Goal: Transaction & Acquisition: Purchase product/service

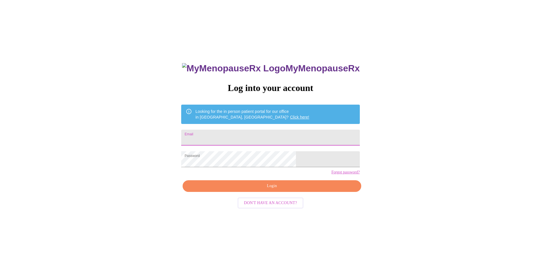
click at [257, 137] on input "Email" at bounding box center [270, 138] width 178 height 16
type input "cpuckett79@gmail.com"
click at [280, 190] on span "Login" at bounding box center [271, 185] width 165 height 7
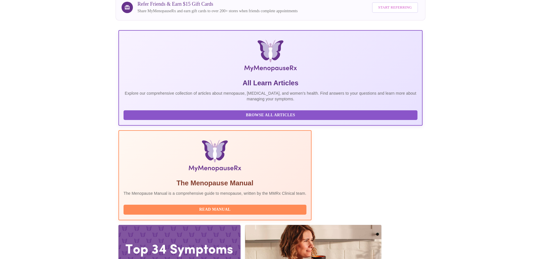
scroll to position [52, 0]
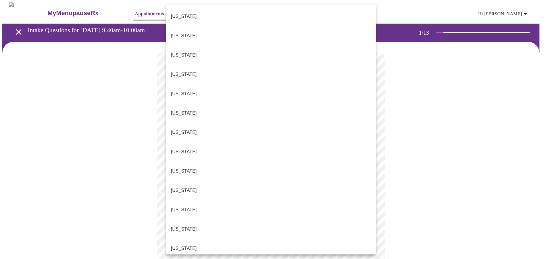
click at [305, 122] on body "MyMenopauseRx Appointments Messaging Labs Uploads Medications Community Refer a…" at bounding box center [272, 263] width 541 height 522
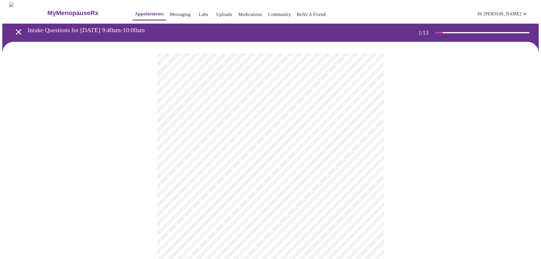
click at [345, 161] on body "MyMenopauseRx Appointments Messaging Labs Uploads Medications Community Refer a…" at bounding box center [270, 261] width 537 height 519
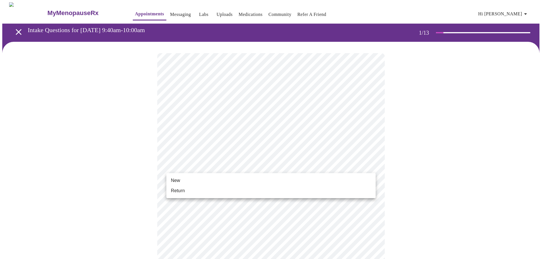
click at [329, 180] on li "New" at bounding box center [270, 180] width 209 height 10
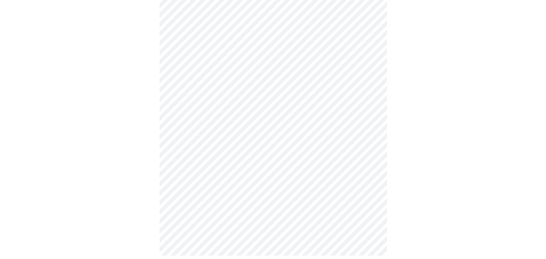
scroll to position [252, 0]
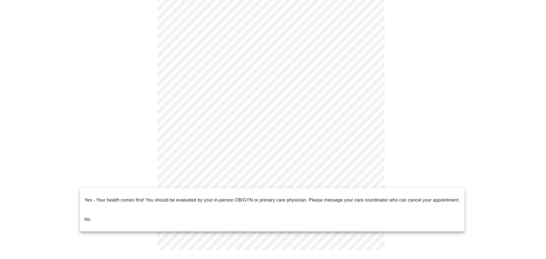
click at [367, 176] on body "MyMenopauseRx Appointments Messaging Labs Uploads Medications Community Refer a…" at bounding box center [272, 5] width 541 height 511
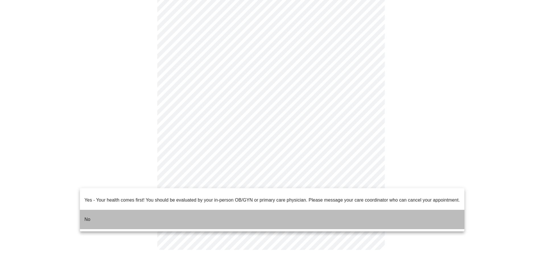
click at [321, 210] on li "No" at bounding box center [272, 219] width 384 height 19
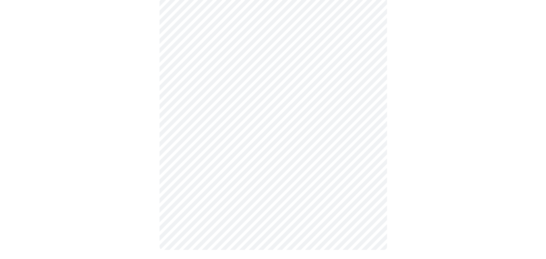
scroll to position [0, 0]
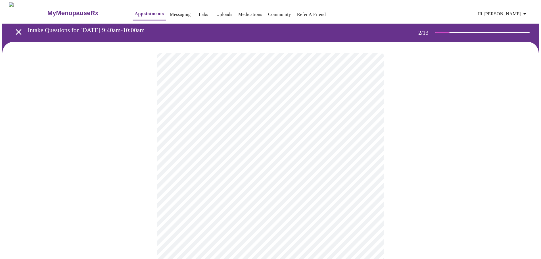
click at [365, 117] on body "MyMenopauseRx Appointments Messaging Labs Uploads Medications Community Refer a…" at bounding box center [270, 173] width 537 height 342
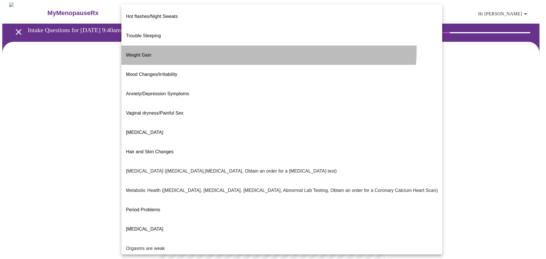
click at [218, 45] on li "Weight Gain" at bounding box center [281, 54] width 320 height 19
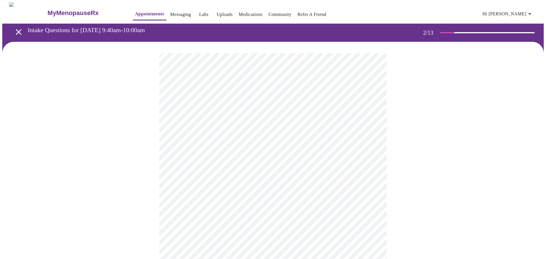
click at [370, 172] on body "MyMenopauseRx Appointments Messaging Labs Uploads Medications Community Refer a…" at bounding box center [272, 171] width 541 height 338
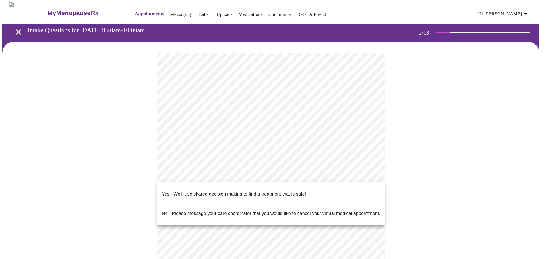
click at [363, 185] on li "Yes - We'll use shared decision making to find a treatment that is safe!" at bounding box center [270, 193] width 227 height 19
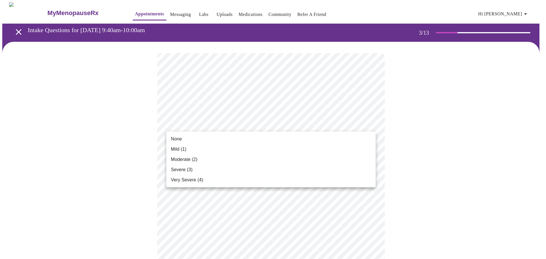
click at [317, 163] on li "Moderate (2)" at bounding box center [270, 159] width 209 height 10
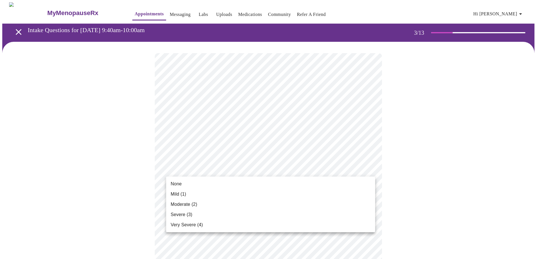
click at [342, 206] on li "Moderate (2)" at bounding box center [270, 204] width 209 height 10
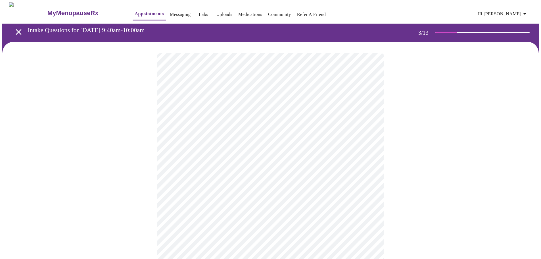
scroll to position [85, 0]
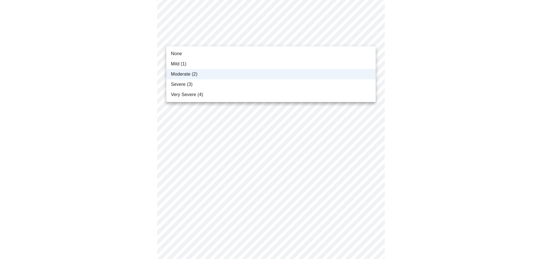
click at [295, 85] on li "Severe (3)" at bounding box center [270, 84] width 209 height 10
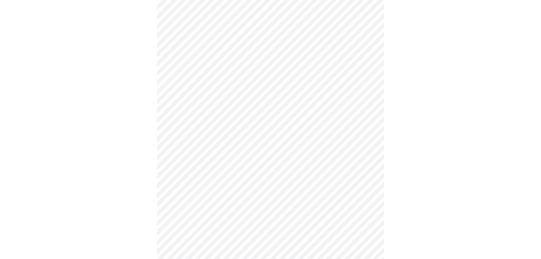
scroll to position [114, 0]
click at [368, 99] on body "MyMenopauseRx Appointments Messaging Labs Uploads Medications Community Refer a…" at bounding box center [270, 259] width 537 height 740
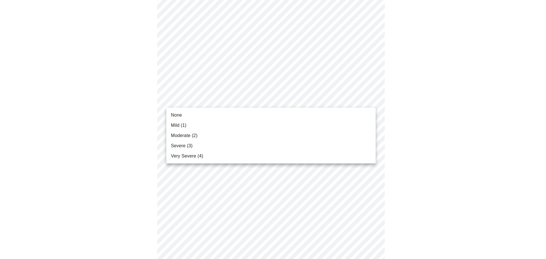
click at [348, 140] on li "Moderate (2)" at bounding box center [270, 135] width 209 height 10
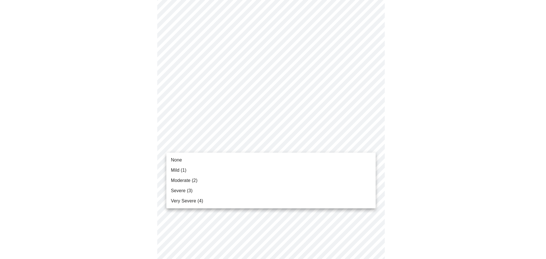
click at [343, 143] on body "MyMenopauseRx Appointments Messaging Labs Uploads Medications Community Refer a…" at bounding box center [272, 255] width 541 height 732
click at [321, 195] on li "Severe (3)" at bounding box center [270, 191] width 209 height 10
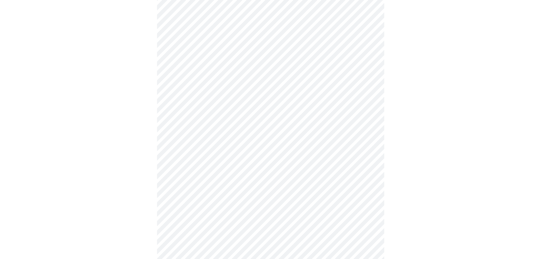
click at [355, 143] on body "MyMenopauseRx Appointments Messaging Labs Uploads Medications Community Refer a…" at bounding box center [270, 251] width 537 height 724
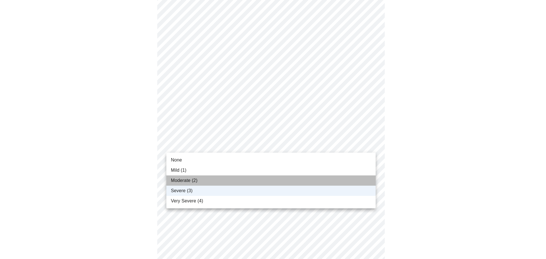
click at [334, 178] on li "Moderate (2)" at bounding box center [270, 180] width 209 height 10
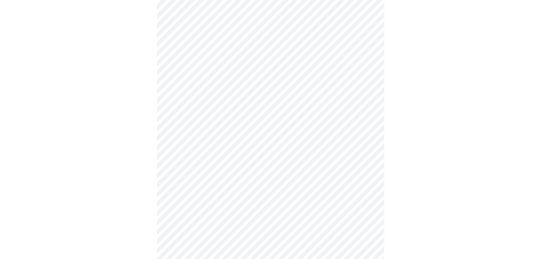
scroll to position [199, 0]
click at [337, 95] on body "MyMenopauseRx Appointments Messaging Labs Uploads Medications Community Refer a…" at bounding box center [270, 165] width 537 height 724
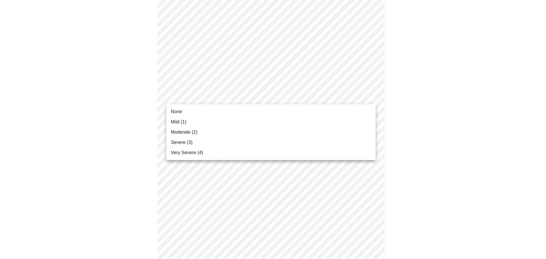
click at [308, 142] on li "Severe (3)" at bounding box center [270, 142] width 209 height 10
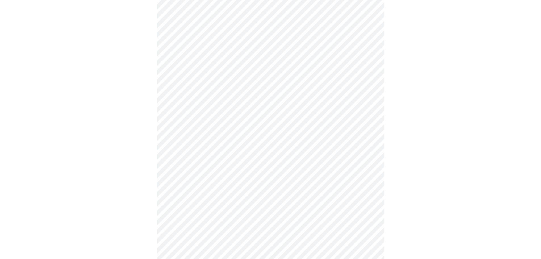
click at [325, 94] on body "MyMenopauseRx Appointments Messaging Labs Uploads Medications Community Refer a…" at bounding box center [270, 161] width 537 height 716
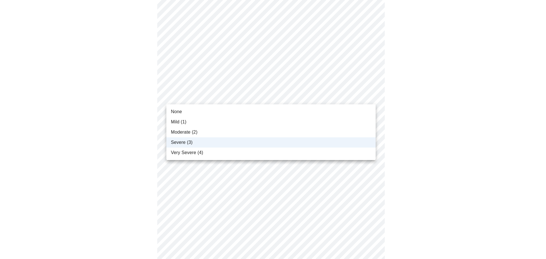
click at [317, 132] on li "Moderate (2)" at bounding box center [270, 132] width 209 height 10
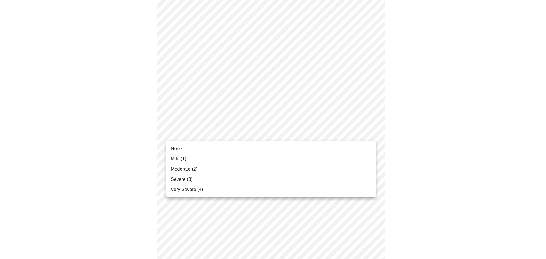
click at [315, 137] on body "MyMenopauseRx Appointments Messaging Labs Uploads Medications Community Refer a…" at bounding box center [272, 161] width 541 height 716
click at [260, 195] on ul "None Mild (1) Moderate (2) Severe (3) Very Severe (4)" at bounding box center [270, 169] width 209 height 56
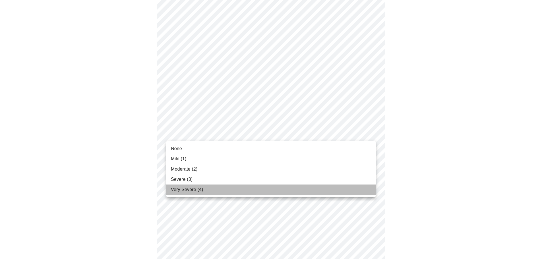
click at [261, 193] on li "Very Severe (4)" at bounding box center [270, 189] width 209 height 10
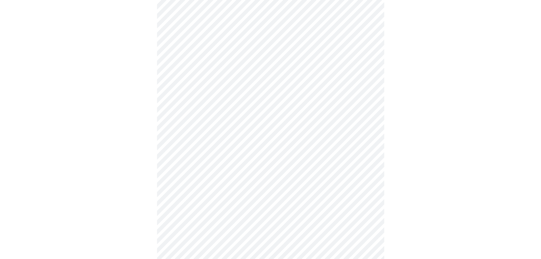
click at [342, 95] on body "MyMenopauseRx Appointments Messaging Labs Uploads Medications Community Refer a…" at bounding box center [270, 157] width 537 height 708
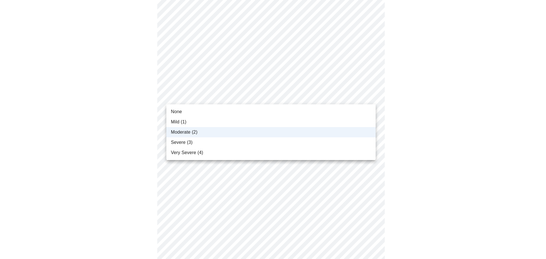
click at [304, 145] on li "Severe (3)" at bounding box center [270, 142] width 209 height 10
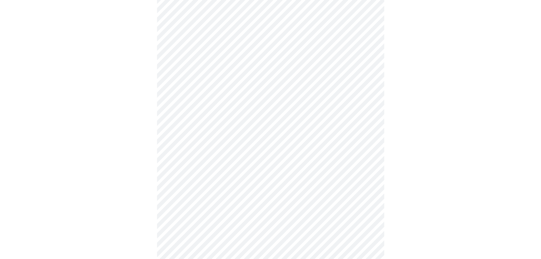
scroll to position [284, 0]
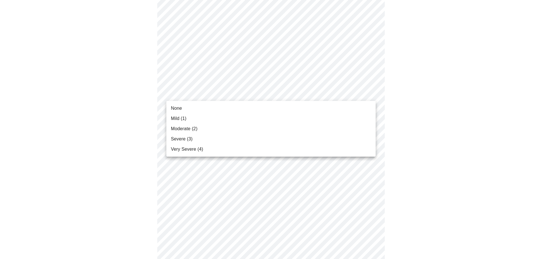
click at [370, 95] on body "MyMenopauseRx Appointments Messaging Labs Uploads Medications Community Refer a…" at bounding box center [272, 72] width 541 height 708
click at [302, 151] on li "Very Severe (4)" at bounding box center [270, 149] width 209 height 10
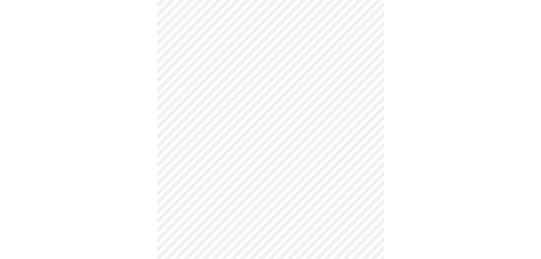
click at [339, 139] on body "MyMenopauseRx Appointments Messaging Labs Uploads Medications Community Refer a…" at bounding box center [270, 68] width 537 height 700
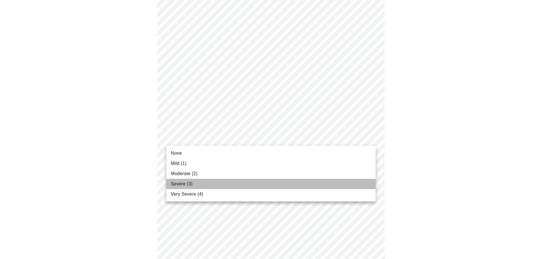
click at [282, 186] on li "Severe (3)" at bounding box center [270, 184] width 209 height 10
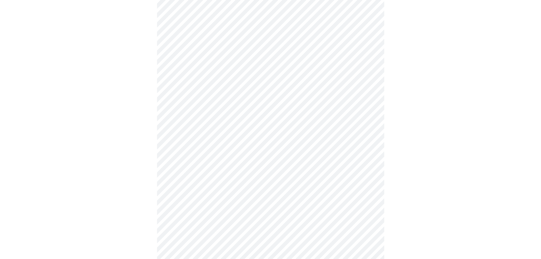
scroll to position [313, 0]
click at [355, 153] on body "MyMenopauseRx Appointments Messaging Labs Uploads Medications Community Refer a…" at bounding box center [270, 36] width 537 height 692
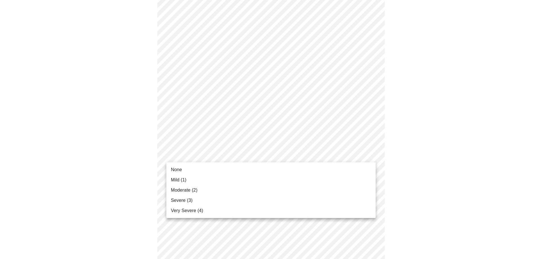
drag, startPoint x: 317, startPoint y: 203, endPoint x: 324, endPoint y: 200, distance: 7.8
click at [317, 203] on li "Severe (3)" at bounding box center [270, 200] width 209 height 10
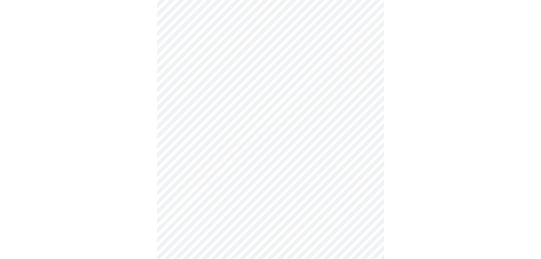
scroll to position [398, 0]
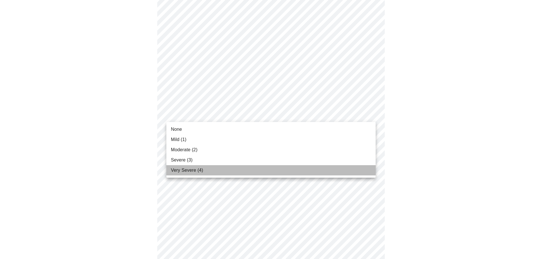
click at [322, 173] on li "Very Severe (4)" at bounding box center [270, 170] width 209 height 10
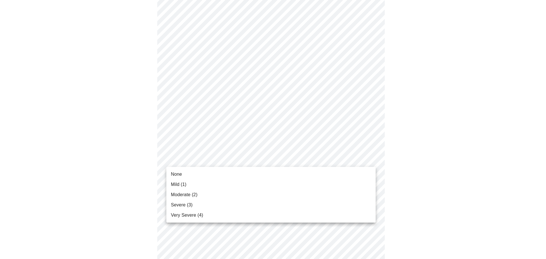
click at [317, 193] on li "Moderate (2)" at bounding box center [270, 195] width 209 height 10
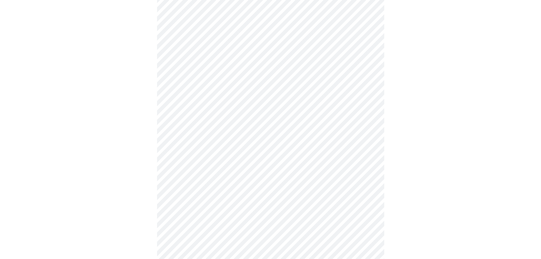
scroll to position [114, 0]
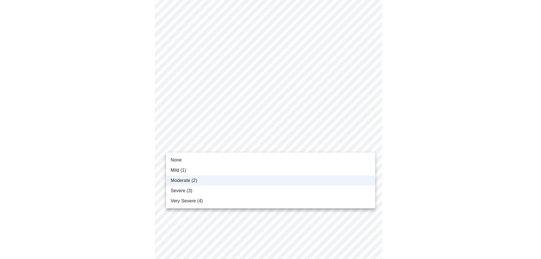
click at [366, 146] on body "MyMenopauseRx Appointments Messaging Labs Uploads Medications Community Refer a…" at bounding box center [270, 223] width 537 height 669
drag, startPoint x: 325, startPoint y: 196, endPoint x: 322, endPoint y: 193, distance: 3.9
click at [324, 196] on li "Very Severe (4)" at bounding box center [270, 201] width 209 height 10
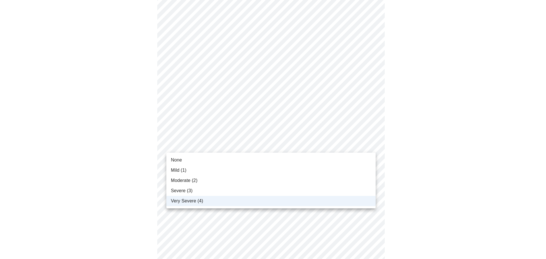
click at [312, 145] on body "MyMenopauseRx Appointments Messaging Labs Uploads Medications Community Refer a…" at bounding box center [272, 223] width 541 height 669
click at [280, 193] on li "Severe (3)" at bounding box center [270, 191] width 209 height 10
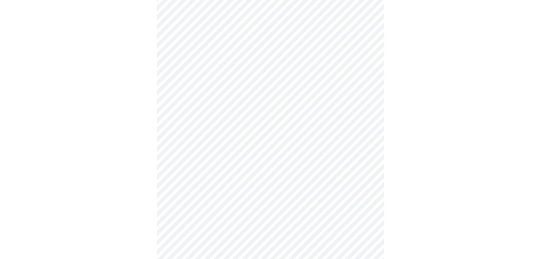
scroll to position [170, 0]
click at [453, 162] on div at bounding box center [270, 185] width 537 height 629
click at [255, 178] on body "MyMenopauseRx Appointments Messaging Labs Uploads Medications Community Refer a…" at bounding box center [270, 129] width 537 height 538
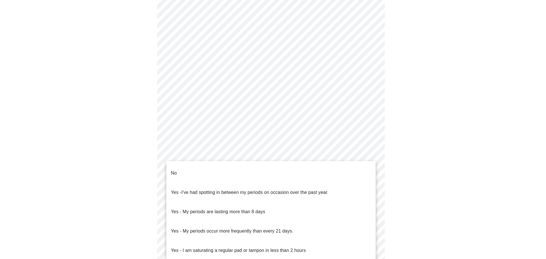
click at [315, 167] on li "No" at bounding box center [270, 172] width 209 height 19
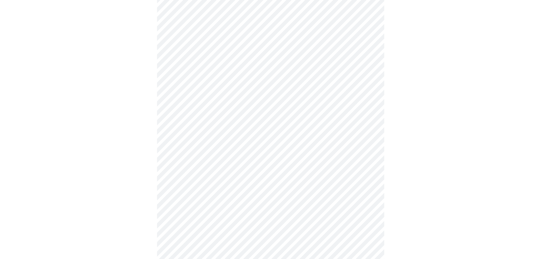
scroll to position [227, 0]
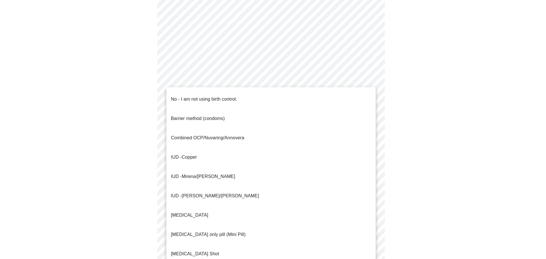
click at [345, 142] on body "MyMenopauseRx Appointments Messaging Labs Uploads Medications Community Refer a…" at bounding box center [272, 42] width 541 height 534
drag, startPoint x: 245, startPoint y: 125, endPoint x: 250, endPoint y: 125, distance: 5.1
click at [246, 128] on li "Combined OCP/Nuvaring/Annovera" at bounding box center [270, 137] width 209 height 19
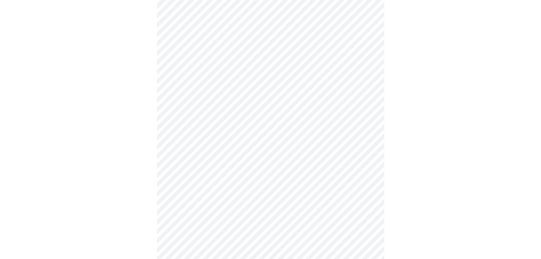
scroll to position [256, 0]
click at [353, 153] on body "MyMenopauseRx Appointments Messaging Labs Uploads Medications Community Refer a…" at bounding box center [272, 12] width 541 height 531
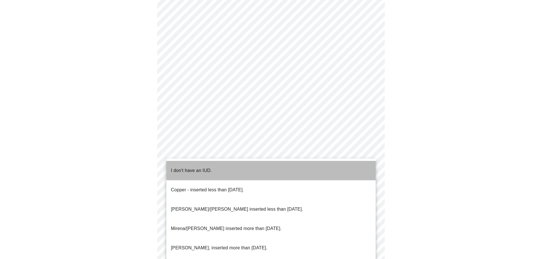
click at [348, 164] on li "I don't have an IUD." at bounding box center [270, 170] width 209 height 19
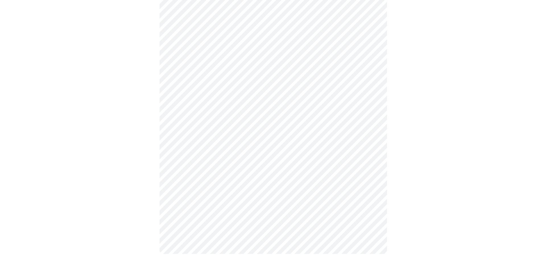
scroll to position [269, 0]
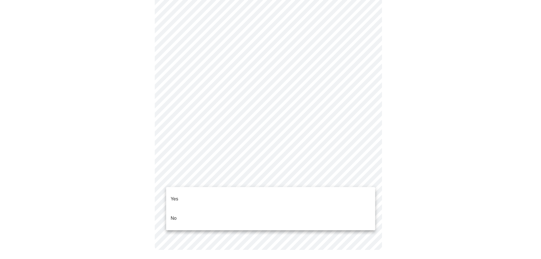
click at [331, 195] on li "Yes" at bounding box center [270, 198] width 209 height 19
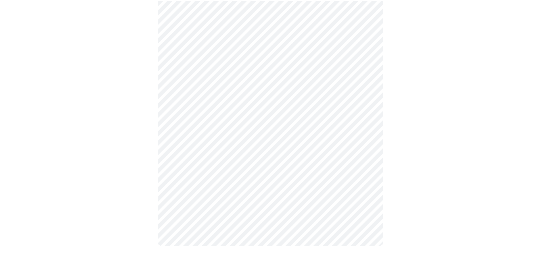
scroll to position [265, 0]
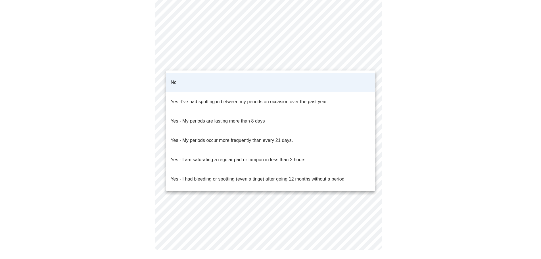
click at [359, 63] on div at bounding box center [273, 129] width 546 height 259
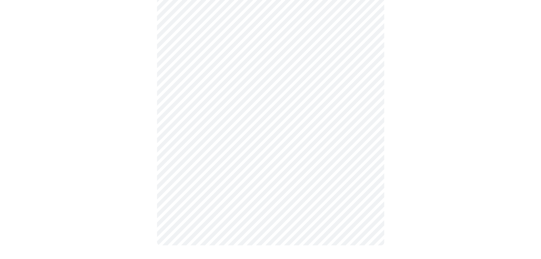
scroll to position [0, 0]
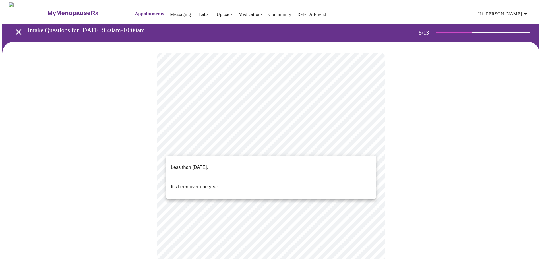
click at [365, 148] on body "MyMenopauseRx Appointments Messaging Labs Uploads Medications Community Refer a…" at bounding box center [272, 232] width 541 height 460
click at [330, 178] on li "It's been over one year." at bounding box center [270, 186] width 209 height 19
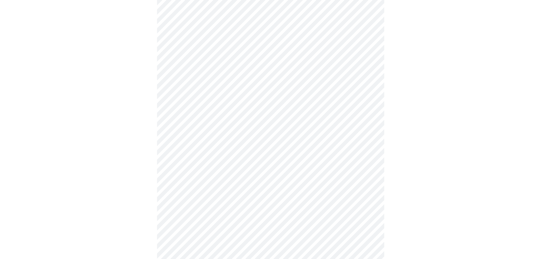
scroll to position [85, 0]
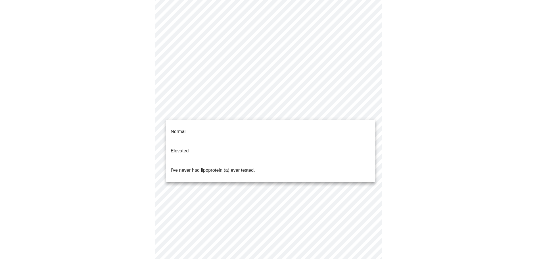
click at [330, 114] on body "MyMenopauseRx Appointments Messaging Labs Uploads Medications Community Refer a…" at bounding box center [270, 145] width 537 height 457
click at [435, 125] on div at bounding box center [273, 129] width 546 height 259
click at [369, 114] on body "MyMenopauseRx Appointments Messaging Labs Uploads Medications Community Refer a…" at bounding box center [272, 145] width 541 height 457
click at [495, 57] on div at bounding box center [273, 129] width 546 height 259
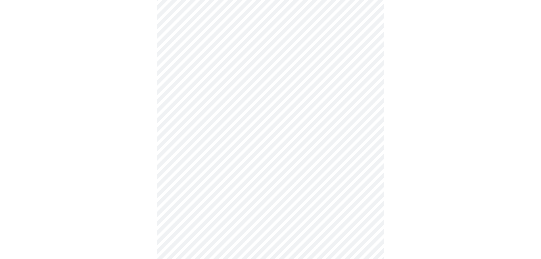
click at [452, 152] on div at bounding box center [270, 165] width 537 height 417
click at [218, 107] on body "MyMenopauseRx Appointments Messaging Labs Uploads Medications Community Refer a…" at bounding box center [272, 145] width 541 height 457
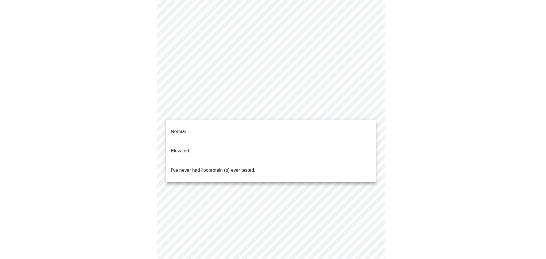
click at [221, 167] on p "I've never had lipoprotein (a) ever tested." at bounding box center [213, 170] width 84 height 7
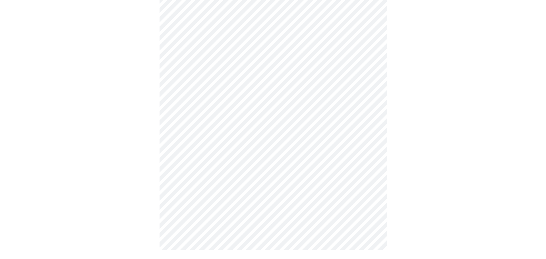
scroll to position [0, 0]
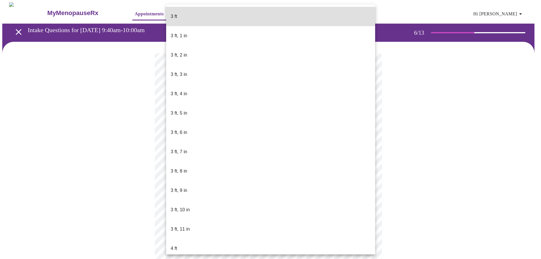
click at [232, 164] on body "MyMenopauseRx Appointments Messaging Labs Uploads Medications Community Refer a…" at bounding box center [270, 153] width 537 height 303
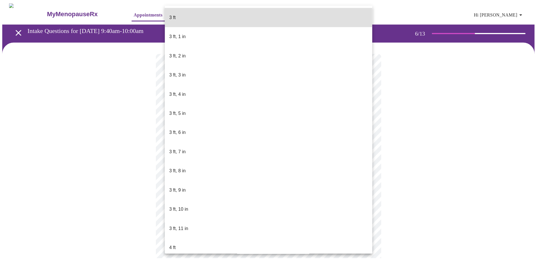
scroll to position [227, 0]
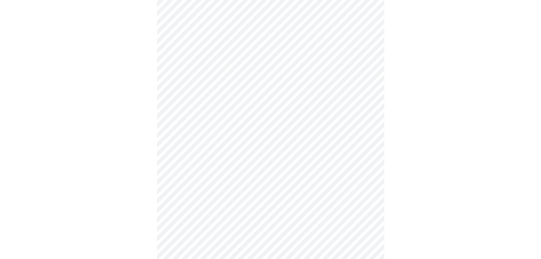
scroll to position [1421, 0]
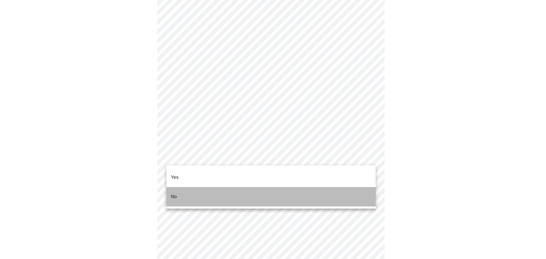
click at [251, 187] on li "No" at bounding box center [270, 196] width 209 height 19
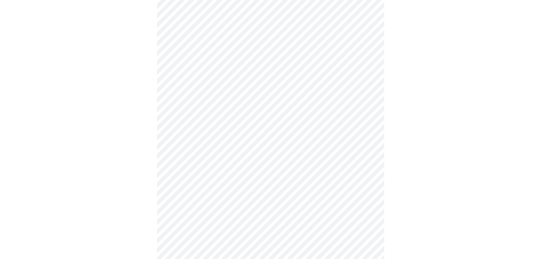
scroll to position [284, 0]
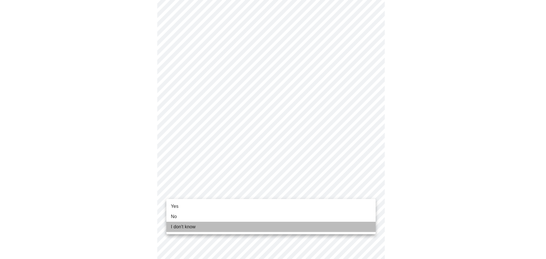
click at [210, 230] on li "I don't know" at bounding box center [270, 227] width 209 height 10
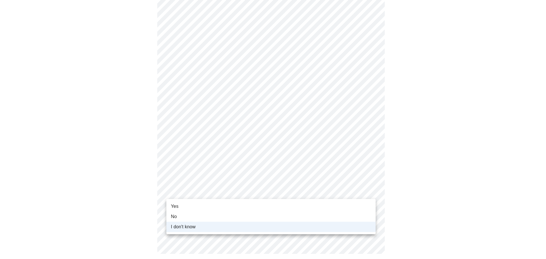
click at [206, 201] on li "Yes" at bounding box center [270, 206] width 209 height 10
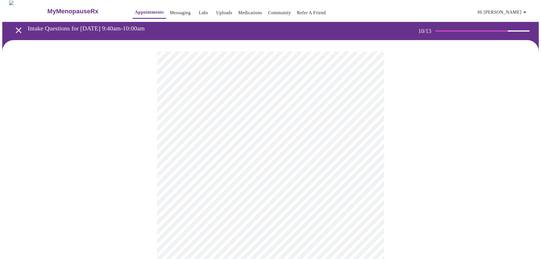
scroll to position [28, 0]
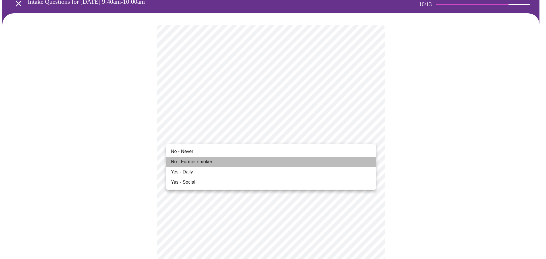
click at [297, 162] on li "No - Former smoker" at bounding box center [270, 162] width 209 height 10
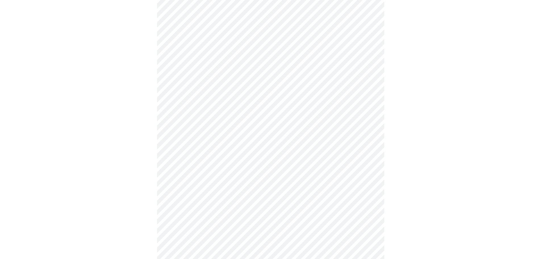
scroll to position [426, 0]
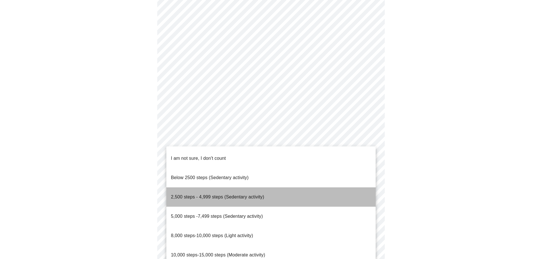
click at [340, 187] on li "2,500 steps - 4,999 steps (Sedentary activity)" at bounding box center [270, 196] width 209 height 19
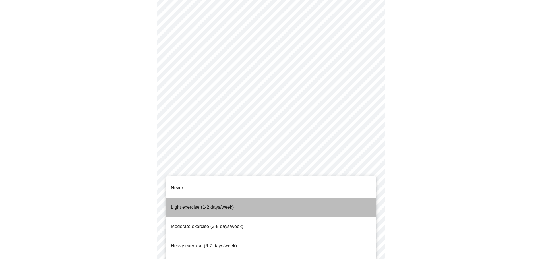
click at [358, 200] on li "Light exercise (1-2 days/week)" at bounding box center [270, 206] width 209 height 19
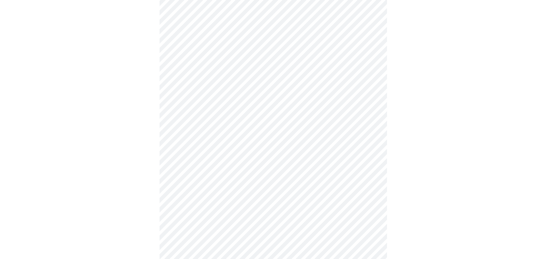
scroll to position [479, 0]
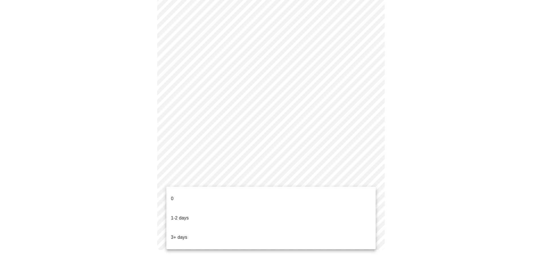
click at [340, 196] on li "0" at bounding box center [270, 198] width 209 height 19
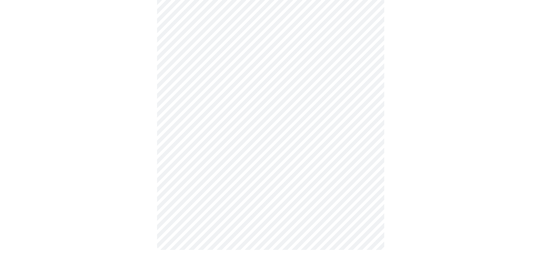
scroll to position [0, 0]
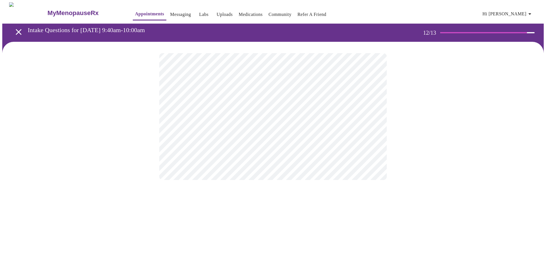
click at [354, 114] on body "MyMenopauseRx Appointments Messaging Labs Uploads Medications Community Refer a…" at bounding box center [272, 96] width 541 height 189
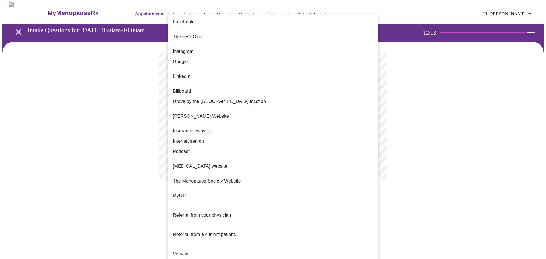
click at [338, 136] on li "Internet search" at bounding box center [272, 141] width 209 height 10
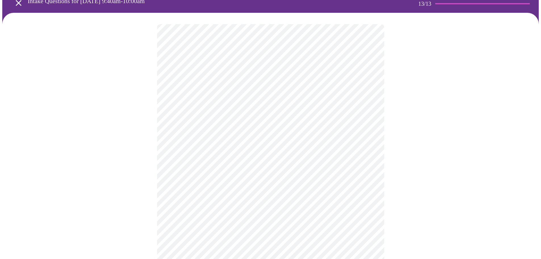
scroll to position [57, 0]
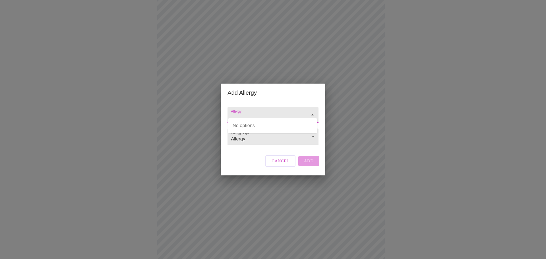
click at [265, 112] on input "Allergy" at bounding box center [265, 117] width 70 height 11
type input "codeine"
click at [293, 112] on input "Allergy" at bounding box center [265, 117] width 70 height 11
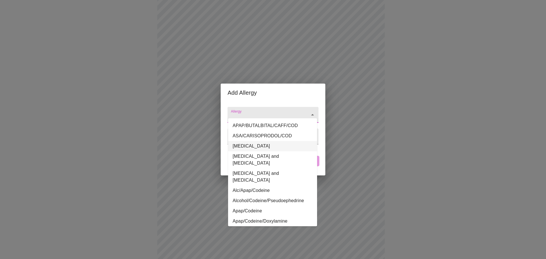
click at [291, 147] on li "Codeine" at bounding box center [272, 146] width 89 height 10
type input "Codeine"
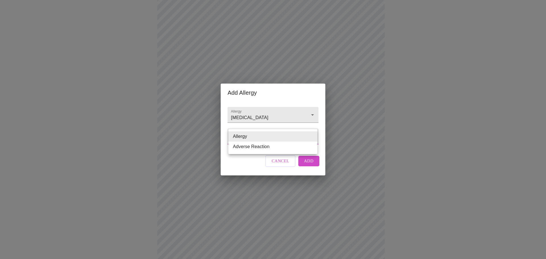
click at [301, 142] on body "MyMenopauseRx Appointments Messaging Labs Uploads Medications Community Refer a…" at bounding box center [272, 158] width 541 height 427
click at [296, 135] on li "Allergy" at bounding box center [272, 136] width 89 height 10
click at [312, 165] on span "Add" at bounding box center [309, 160] width 10 height 7
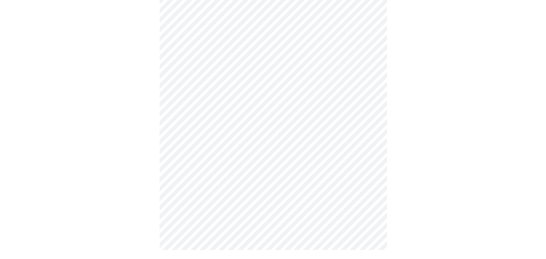
scroll to position [0, 0]
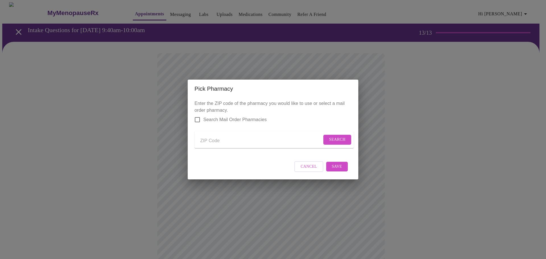
click at [195, 115] on input "Search Mail Order Pharmacies" at bounding box center [197, 120] width 12 height 12
checkbox input "true"
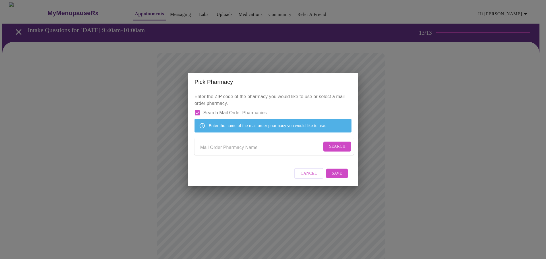
drag, startPoint x: 208, startPoint y: 147, endPoint x: 216, endPoint y: 146, distance: 8.3
click at [208, 147] on input "Send a message to your care team" at bounding box center [261, 147] width 122 height 9
paste input "CarelonRx Pharmacy"
type input "CarelonRx Pharmacy"
click at [337, 147] on span "Search" at bounding box center [337, 146] width 16 height 7
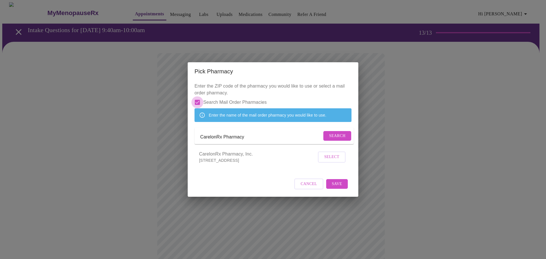
click at [198, 96] on input "Search Mail Order Pharmacies" at bounding box center [197, 102] width 12 height 12
checkbox input "false"
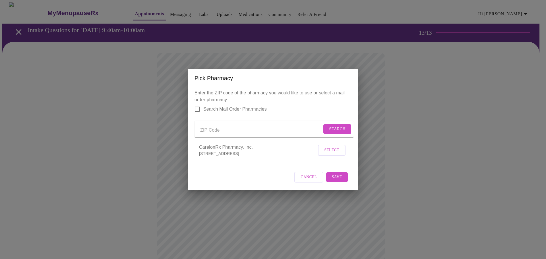
click at [249, 130] on input "Send a message to your care team" at bounding box center [261, 130] width 122 height 9
click at [335, 129] on span "Search" at bounding box center [337, 129] width 16 height 7
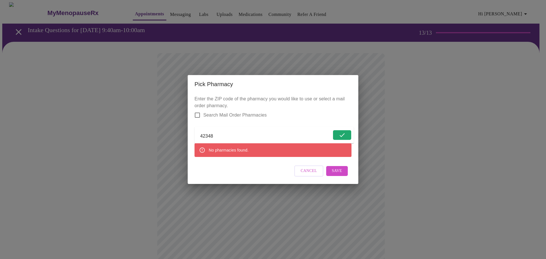
click at [235, 129] on form "42348" at bounding box center [273, 135] width 159 height 16
click at [228, 134] on input "42348" at bounding box center [265, 136] width 131 height 9
type input "42303"
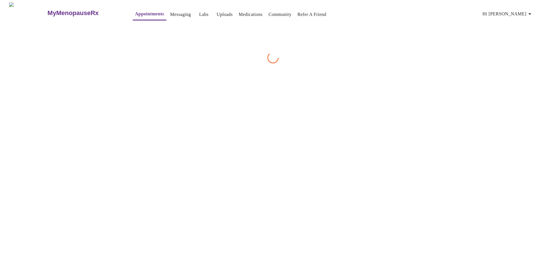
click at [347, 63] on div "MyMenopauseRx Appointments Messaging Labs Uploads Medications Community Refer a…" at bounding box center [272, 32] width 541 height 61
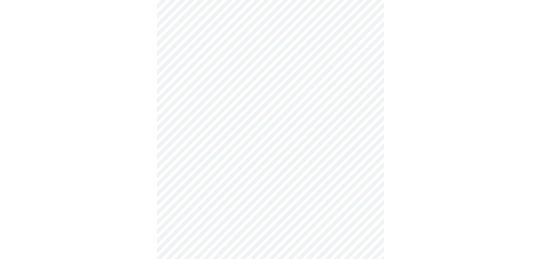
scroll to position [22, 0]
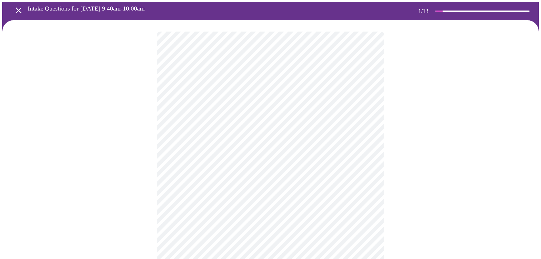
drag, startPoint x: 515, startPoint y: 11, endPoint x: 516, endPoint y: 4, distance: 6.9
click at [515, 10] on div "1 / 13" at bounding box center [476, 11] width 114 height 18
click at [516, 4] on div "1 / 13" at bounding box center [476, 11] width 114 height 18
click at [510, 8] on div "1 / 13" at bounding box center [476, 11] width 114 height 18
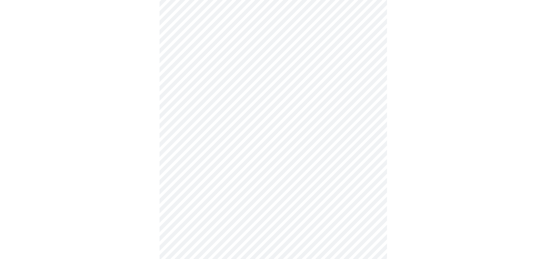
scroll to position [28, 0]
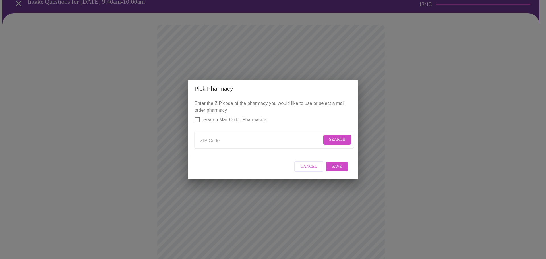
click at [218, 141] on input "Send a message to your care team" at bounding box center [261, 140] width 122 height 9
click at [343, 138] on span "Search" at bounding box center [337, 139] width 16 height 7
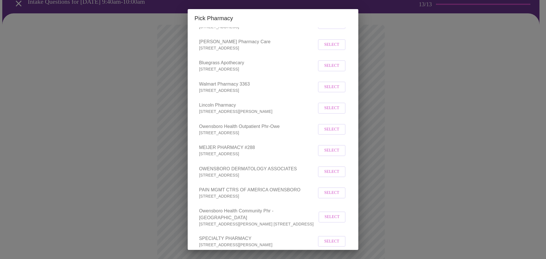
scroll to position [36, 0]
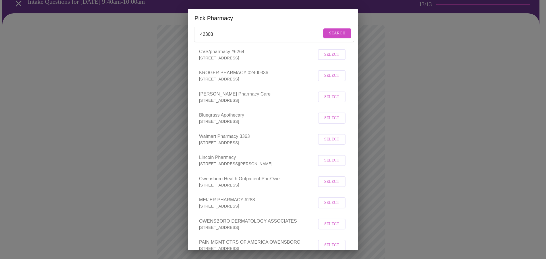
click at [224, 35] on input "42303" at bounding box center [261, 34] width 122 height 9
type input "4"
click at [335, 37] on span "Search" at bounding box center [337, 33] width 16 height 7
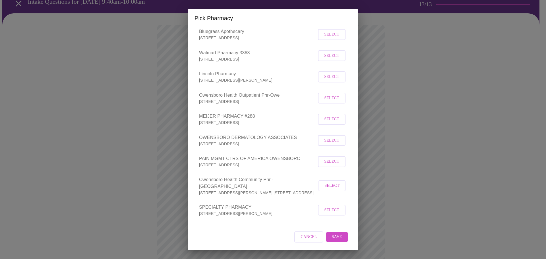
scroll to position [7, 0]
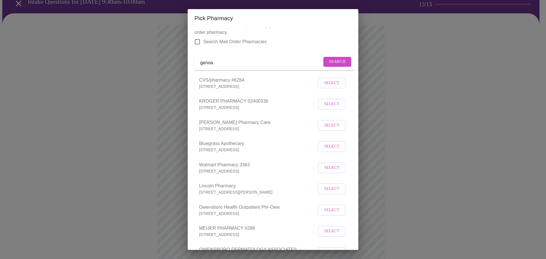
drag, startPoint x: 227, startPoint y: 63, endPoint x: 182, endPoint y: 65, distance: 44.9
click at [201, 64] on input "genoa" at bounding box center [261, 62] width 122 height 9
type input "g"
type input "42301"
click at [331, 63] on span "Search" at bounding box center [337, 61] width 16 height 7
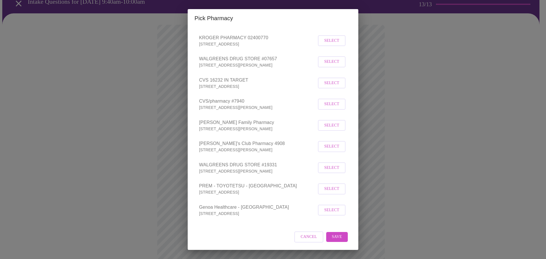
scroll to position [185, 0]
click at [332, 211] on span "Select" at bounding box center [331, 210] width 15 height 7
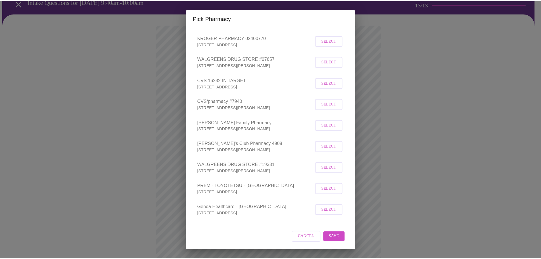
scroll to position [184, 0]
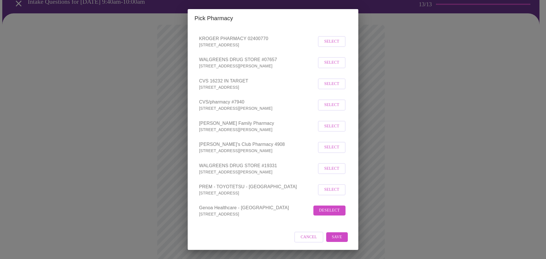
click at [332, 236] on span "Save" at bounding box center [337, 237] width 10 height 7
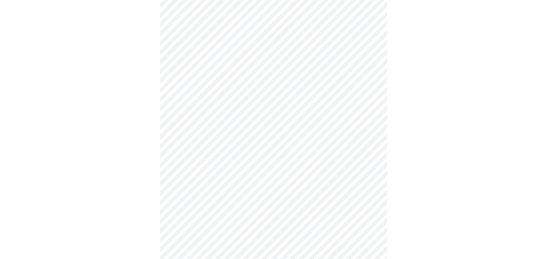
scroll to position [57, 0]
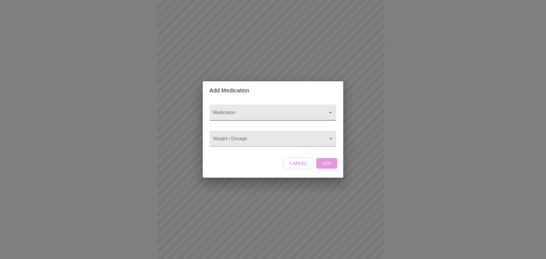
click at [309, 110] on input "Medication" at bounding box center [265, 115] width 106 height 11
type input "mydais"
click at [313, 110] on input "mydais" at bounding box center [265, 115] width 106 height 11
click at [327, 109] on icon "Close" at bounding box center [330, 112] width 7 height 7
click at [324, 109] on div at bounding box center [326, 113] width 15 height 8
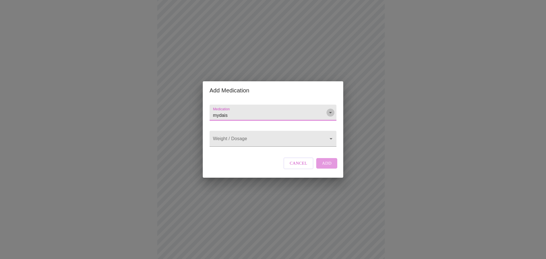
click at [327, 109] on icon "Open" at bounding box center [330, 112] width 7 height 7
drag, startPoint x: 290, startPoint y: 108, endPoint x: 180, endPoint y: 109, distance: 110.2
click at [180, 109] on div "Add Medication Medication mydais Weight / Dosage ​ Cancel Add" at bounding box center [273, 129] width 546 height 259
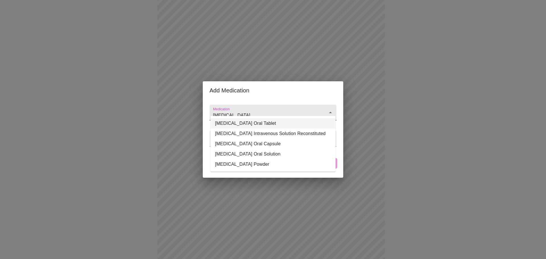
click at [264, 122] on li "Levothyroxine Sodium Oral Tablet" at bounding box center [272, 123] width 125 height 10
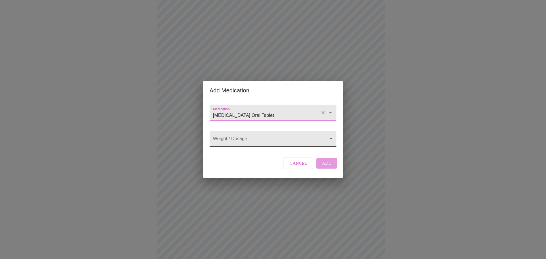
type input "Levothyroxine Sodium Oral Tablet"
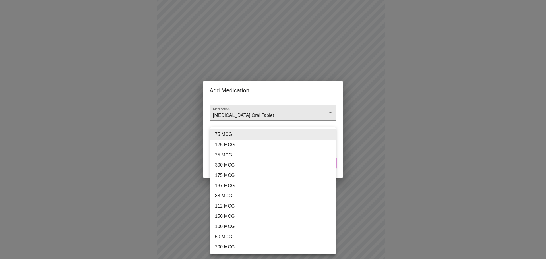
click at [275, 138] on body "MyMenopauseRx Appointments Messaging Labs Uploads Medications Community Refer a…" at bounding box center [272, 153] width 541 height 416
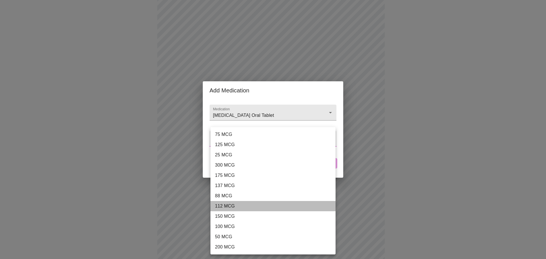
click at [242, 204] on li "112 MCG" at bounding box center [272, 206] width 125 height 10
type input "112 MCG"
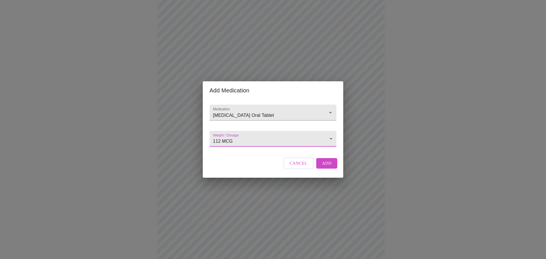
click at [326, 165] on span "Add" at bounding box center [327, 162] width 10 height 7
click at [329, 109] on icon "Open" at bounding box center [330, 112] width 7 height 7
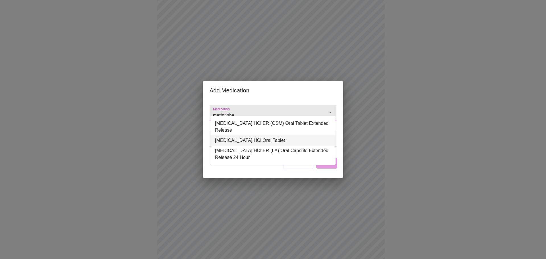
click at [286, 139] on li "Methylphenidate HCl Oral Tablet" at bounding box center [272, 140] width 125 height 10
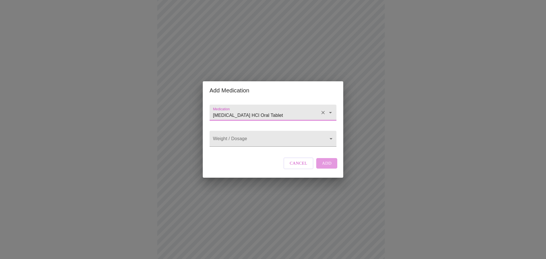
type input "Methylphenidate HCl Oral Tablet"
click at [286, 139] on body "MyMenopauseRx Appointments Messaging Labs Uploads Medications Community Refer a…" at bounding box center [272, 159] width 541 height 428
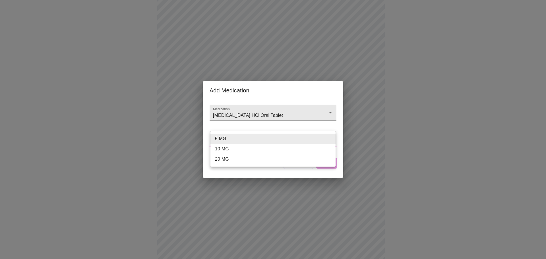
click at [251, 161] on li "20 MG" at bounding box center [272, 159] width 125 height 10
type input "20 MG"
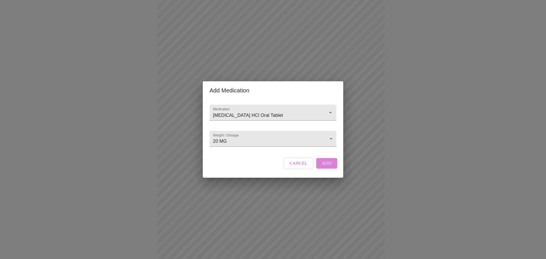
click at [328, 167] on span "Add" at bounding box center [327, 162] width 10 height 7
click at [240, 110] on input "Medication" at bounding box center [265, 115] width 106 height 11
paste input "dextroamphetamine sulfate"
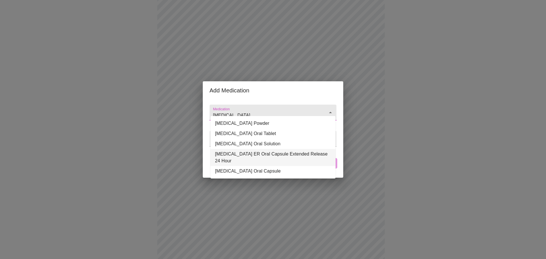
click at [304, 158] on li "Dextroamphetamine Sulfate ER Oral Capsule Extended Release 24 Hour" at bounding box center [272, 157] width 125 height 17
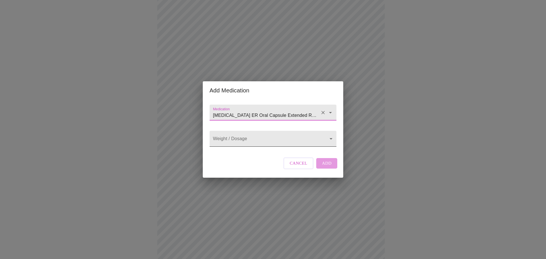
click at [274, 143] on body "MyMenopauseRx Appointments Messaging Labs Uploads Medications Community Refer a…" at bounding box center [272, 169] width 541 height 449
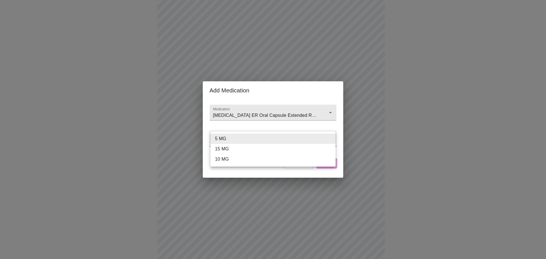
click at [258, 121] on div at bounding box center [273, 129] width 546 height 259
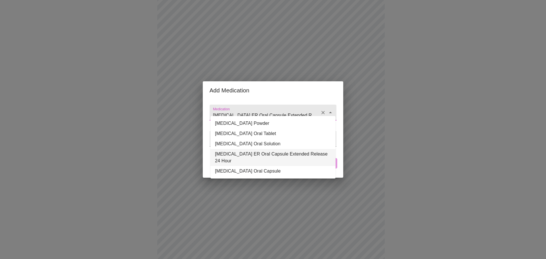
click at [266, 112] on input "Dextroamphetamine Sulfate ER Oral Capsule Extended Release 24 Hour" at bounding box center [265, 115] width 106 height 11
click at [270, 134] on li "Dextroamphetamine Sulfate Oral Tablet" at bounding box center [272, 133] width 125 height 10
type input "Dextroamphetamine Sulfate Oral Tablet"
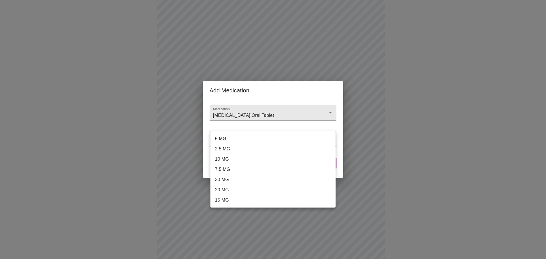
click at [269, 136] on body "MyMenopauseRx Appointments Messaging Labs Uploads Medications Community Refer a…" at bounding box center [272, 169] width 541 height 449
click at [303, 109] on div at bounding box center [273, 129] width 546 height 259
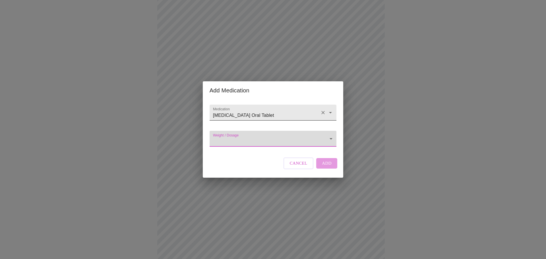
click at [319, 109] on button "Clear" at bounding box center [323, 113] width 8 height 8
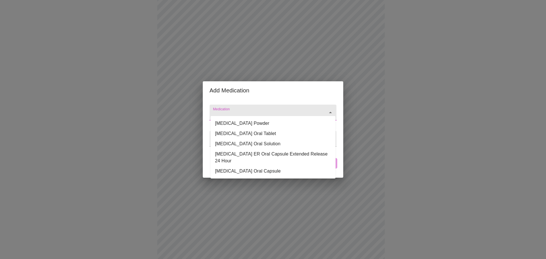
click at [265, 111] on input "Medication" at bounding box center [265, 115] width 106 height 11
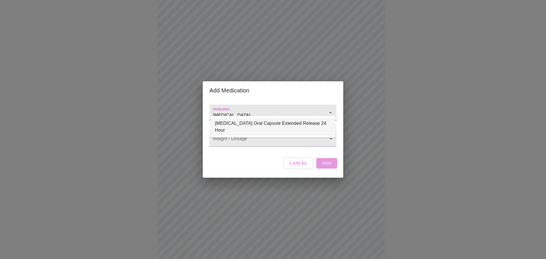
click at [267, 120] on li "Mydayis Oral Capsule Extended Release 24 Hour" at bounding box center [272, 126] width 125 height 17
type input "Mydayis Oral Capsule Extended Release 24 Hour"
click at [259, 140] on body "MyMenopauseRx Appointments Messaging Labs Uploads Medications Community Refer a…" at bounding box center [272, 169] width 541 height 449
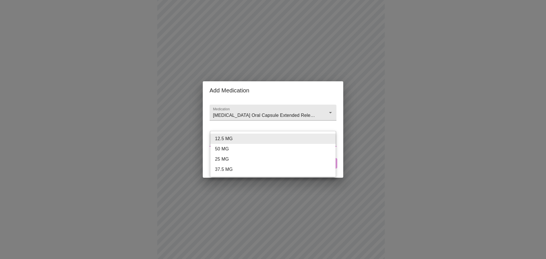
click at [237, 147] on li "50 MG" at bounding box center [272, 149] width 125 height 10
type input "50 MG"
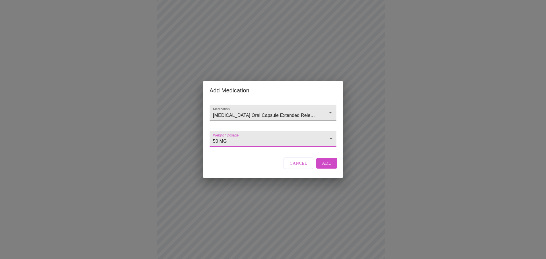
click at [324, 165] on button "Add" at bounding box center [326, 163] width 21 height 10
click at [282, 112] on input "Medication" at bounding box center [265, 115] width 106 height 11
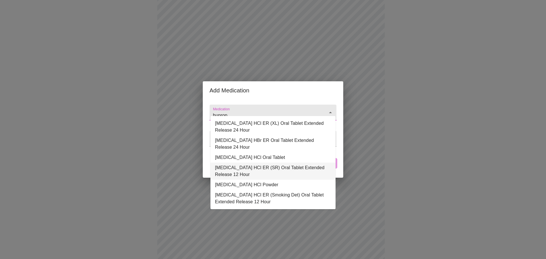
click at [280, 168] on li "buPROPion HCl ER (SR) Oral Tablet Extended Release 12 Hour" at bounding box center [272, 171] width 125 height 17
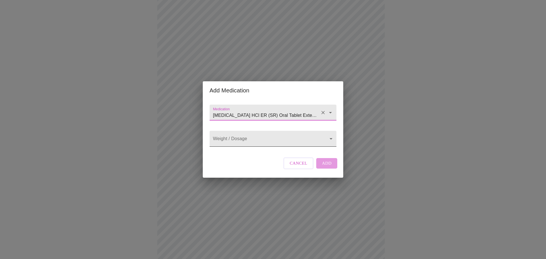
type input "buPROPion HCl ER (SR) Oral Tablet Extended Release 12 Hour"
click at [264, 139] on body "MyMenopauseRx Appointments Messaging Labs Uploads Medications Community Refer a…" at bounding box center [272, 180] width 541 height 470
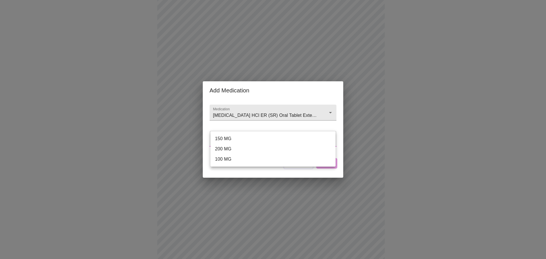
click at [254, 140] on li "150 MG" at bounding box center [272, 139] width 125 height 10
type input "150 MG"
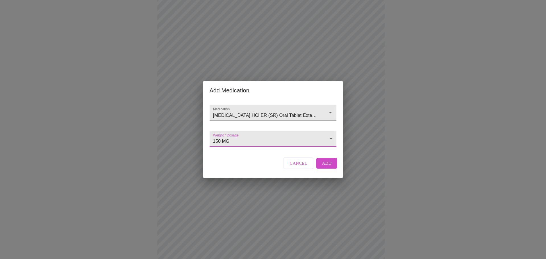
click at [325, 166] on span "Add" at bounding box center [327, 162] width 10 height 7
click at [245, 105] on div at bounding box center [272, 113] width 127 height 16
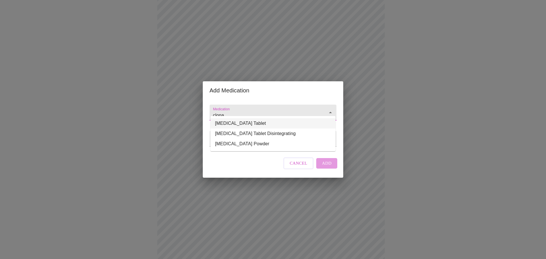
click at [260, 123] on li "clonazePAM Oral Tablet" at bounding box center [272, 123] width 125 height 10
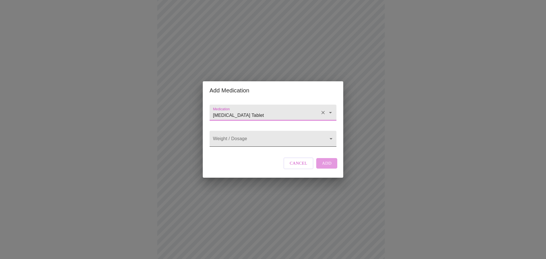
type input "clonazePAM Oral Tablet"
click at [252, 142] on body "MyMenopauseRx Appointments Messaging Labs Uploads Medications Community Refer a…" at bounding box center [272, 191] width 541 height 492
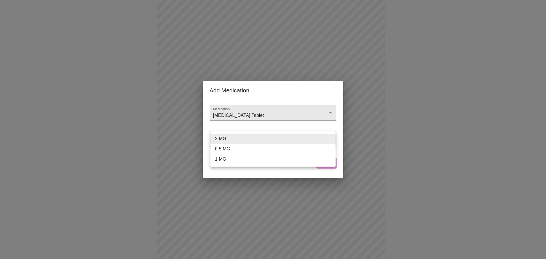
click at [247, 149] on li "0.5 MG" at bounding box center [272, 149] width 125 height 10
type input "0.5 MG"
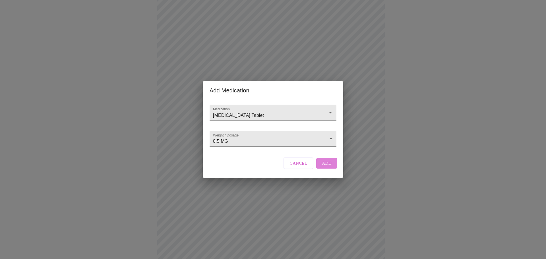
drag, startPoint x: 322, startPoint y: 166, endPoint x: 327, endPoint y: 168, distance: 5.4
click at [322, 166] on span "Add" at bounding box center [327, 162] width 10 height 7
click at [288, 110] on input "Medication" at bounding box center [265, 115] width 106 height 11
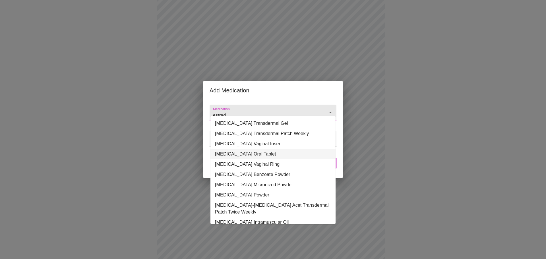
click at [292, 155] on li "Estradiol Oral Tablet" at bounding box center [272, 154] width 125 height 10
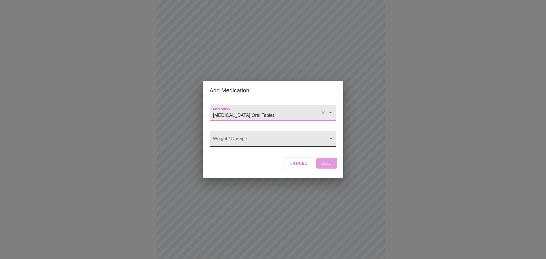
type input "Estradiol Oral Tablet"
click at [249, 134] on body "MyMenopauseRx Appointments Messaging Labs Uploads Medications Community Refer a…" at bounding box center [272, 201] width 541 height 513
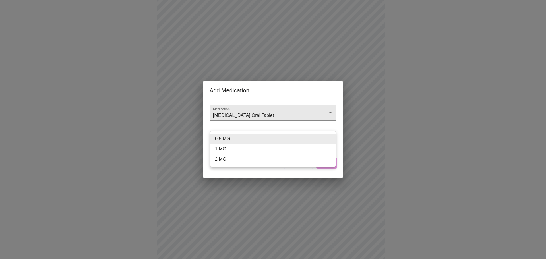
click at [246, 158] on li "2 MG" at bounding box center [272, 159] width 125 height 10
type input "2 MG"
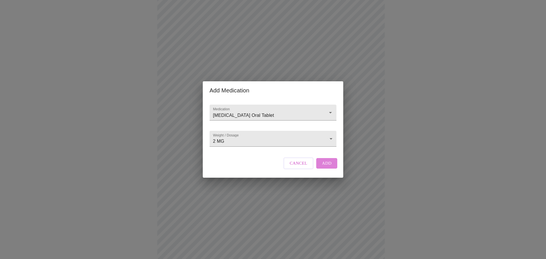
click at [325, 167] on span "Add" at bounding box center [327, 162] width 10 height 7
click at [303, 111] on input "Medication" at bounding box center [265, 115] width 106 height 11
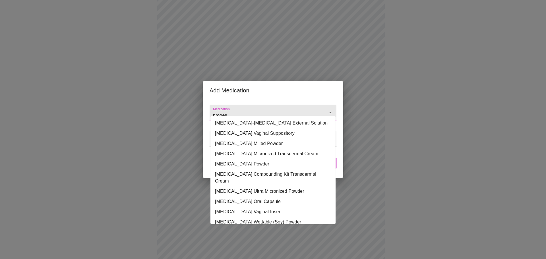
scroll to position [75, 0]
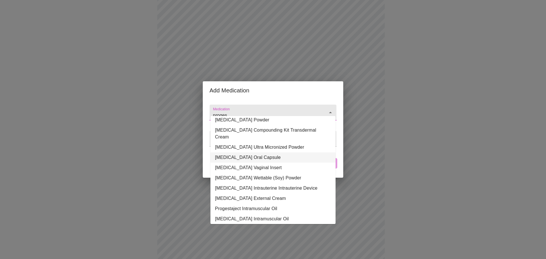
click at [285, 152] on li "Progesterone Oral Capsule" at bounding box center [272, 157] width 125 height 10
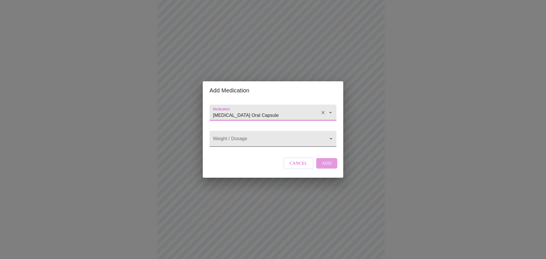
type input "Progesterone Oral Capsule"
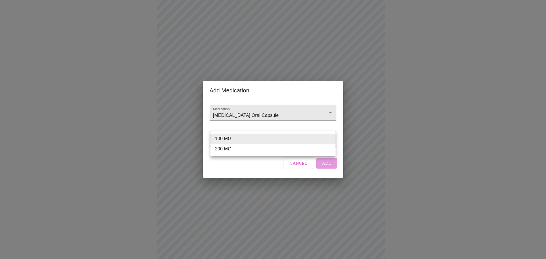
click at [293, 139] on body "MyMenopauseRx Appointments Messaging Labs Uploads Medications Community Refer a…" at bounding box center [272, 212] width 541 height 534
click at [289, 149] on li "200 MG" at bounding box center [272, 149] width 125 height 10
type input "200 MG"
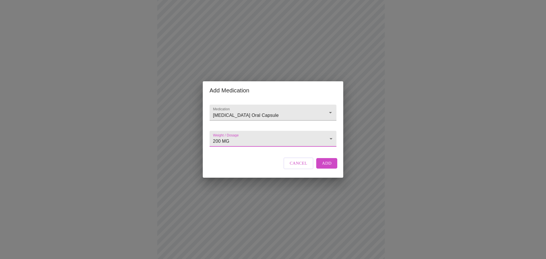
click at [331, 168] on button "Add" at bounding box center [326, 163] width 21 height 10
click at [261, 110] on input "Medication" at bounding box center [265, 115] width 106 height 11
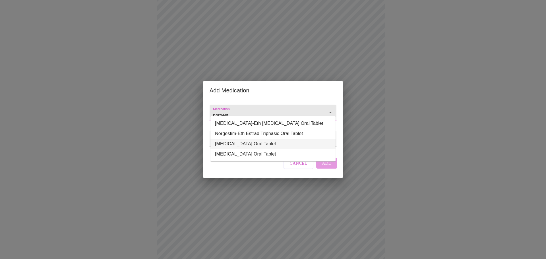
click at [258, 142] on li "Norgestrel-Ethinyl Estradiol Oral Tablet" at bounding box center [272, 144] width 125 height 10
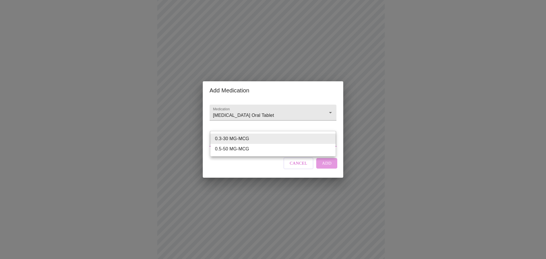
click at [259, 140] on body "MyMenopauseRx Appointments Messaging Labs Uploads Medications Community Refer a…" at bounding box center [272, 222] width 541 height 555
click at [272, 111] on div at bounding box center [273, 129] width 546 height 259
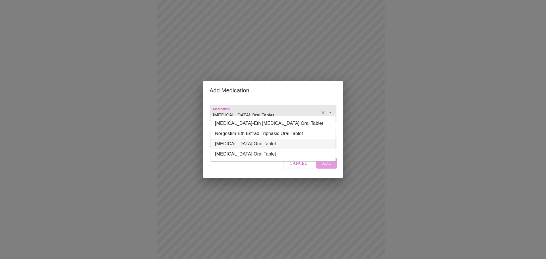
click at [272, 111] on input "Norgestrel-Ethinyl Estradiol Oral Tablet" at bounding box center [265, 115] width 106 height 11
click at [271, 121] on li "Norgestimate-Eth Estradiol Oral Tablet" at bounding box center [272, 123] width 125 height 10
type input "Norgestimate-Eth Estradiol Oral Tablet"
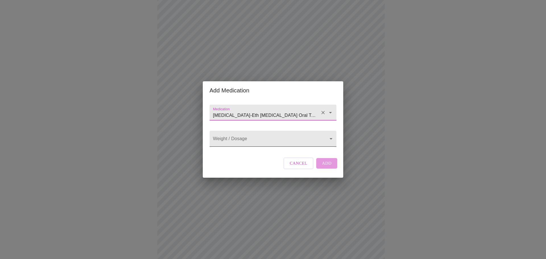
click at [260, 139] on body "MyMenopauseRx Appointments Messaging Labs Uploads Medications Community Refer a…" at bounding box center [272, 222] width 541 height 555
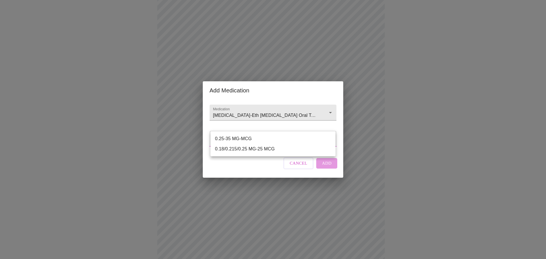
click at [260, 135] on li "0.25-35 MG-MCG" at bounding box center [272, 139] width 125 height 10
type input "0.25-35 MG-MCG"
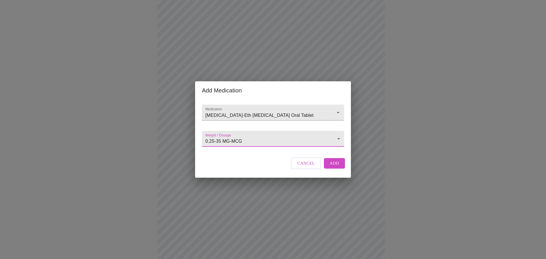
drag, startPoint x: 331, startPoint y: 166, endPoint x: 342, endPoint y: 166, distance: 10.2
click at [332, 166] on span "Add" at bounding box center [334, 162] width 10 height 7
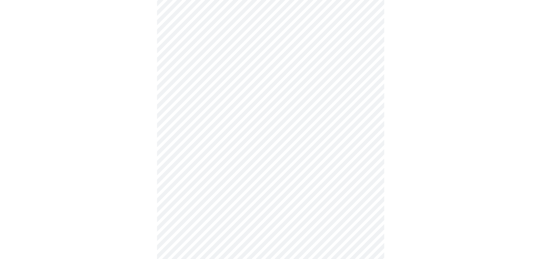
scroll to position [317, 0]
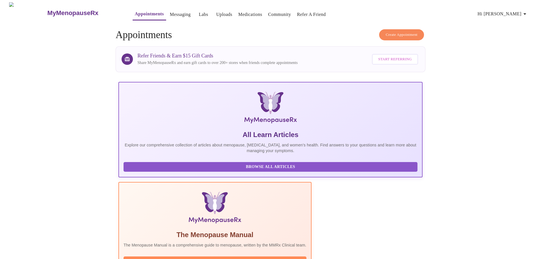
click at [268, 11] on link "Community" at bounding box center [279, 15] width 23 height 8
click at [241, 12] on link "Medications" at bounding box center [250, 15] width 24 height 8
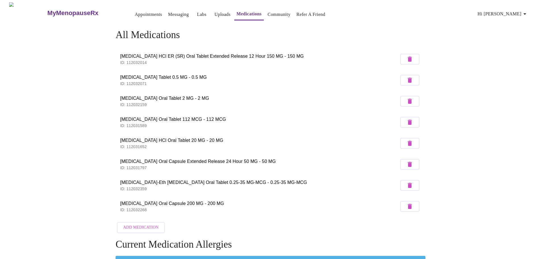
click at [215, 11] on link "Uploads" at bounding box center [223, 15] width 16 height 8
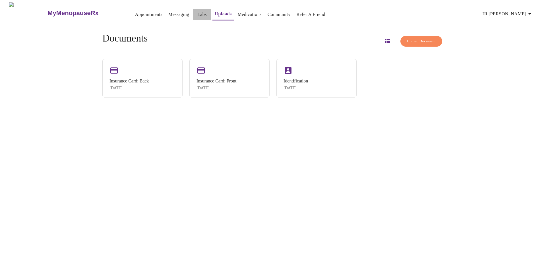
click at [197, 11] on link "Labs" at bounding box center [201, 15] width 9 height 8
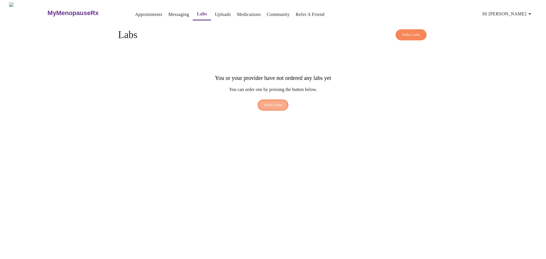
click at [277, 102] on span "Order Labs" at bounding box center [273, 105] width 18 height 7
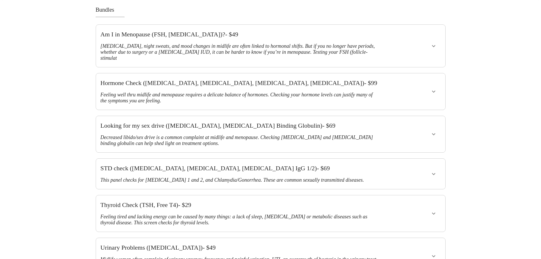
scroll to position [142, 0]
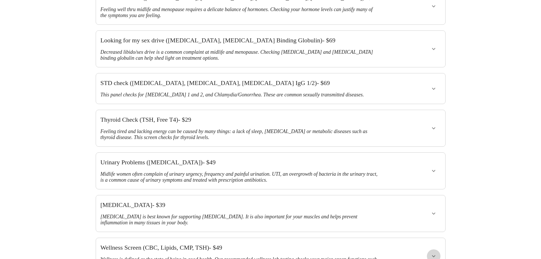
click at [432, 253] on icon "show more" at bounding box center [433, 256] width 7 height 7
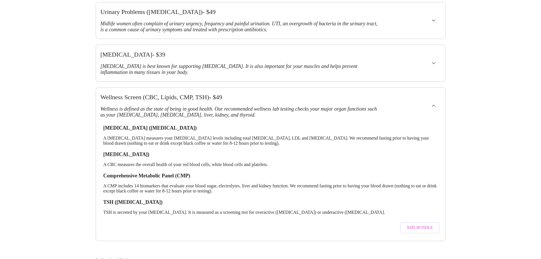
scroll to position [313, 0]
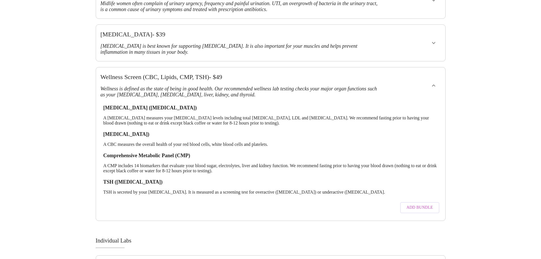
click at [426, 202] on button "Add Bundle" at bounding box center [419, 207] width 39 height 11
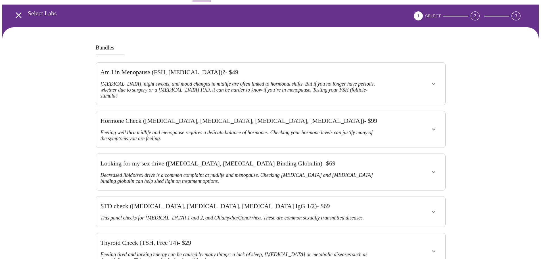
scroll to position [0, 0]
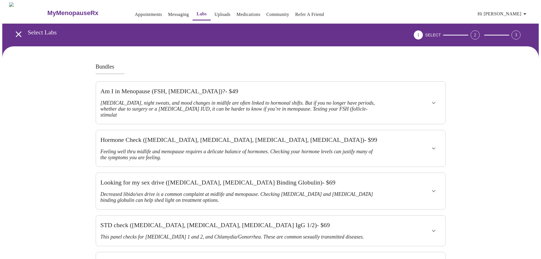
click at [427, 141] on button "show more" at bounding box center [434, 148] width 14 height 14
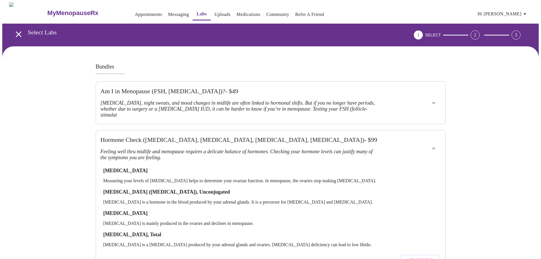
click at [427, 257] on span "Add Bundle" at bounding box center [420, 260] width 26 height 7
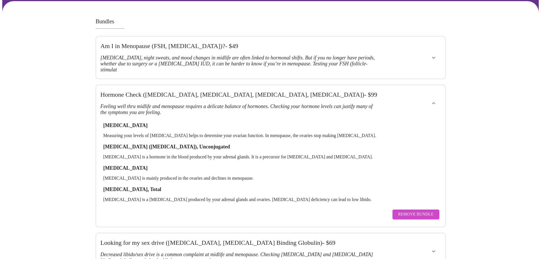
scroll to position [170, 0]
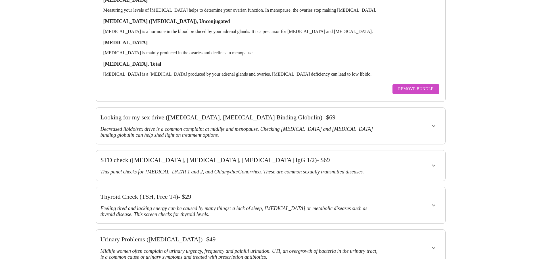
click at [405, 189] on div at bounding box center [414, 205] width 57 height 32
click at [435, 202] on icon "show more" at bounding box center [433, 205] width 7 height 7
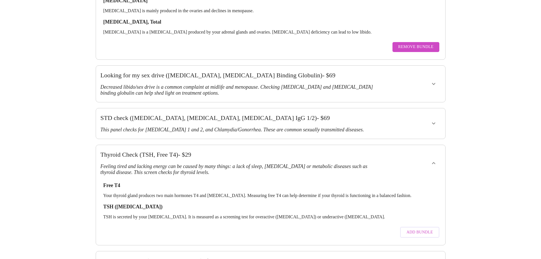
scroll to position [256, 0]
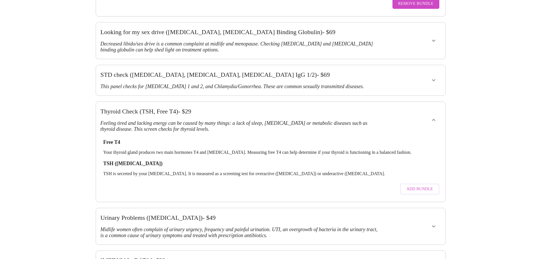
click at [429, 186] on span "Add Bundle" at bounding box center [420, 189] width 26 height 7
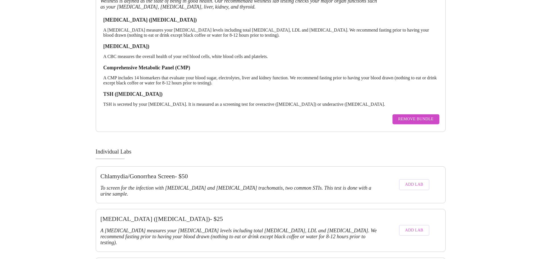
scroll to position [284, 0]
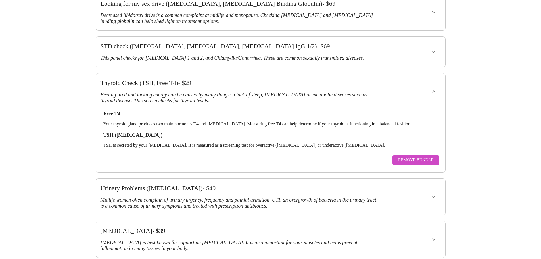
click at [429, 157] on span "Remove Bundle" at bounding box center [416, 160] width 36 height 7
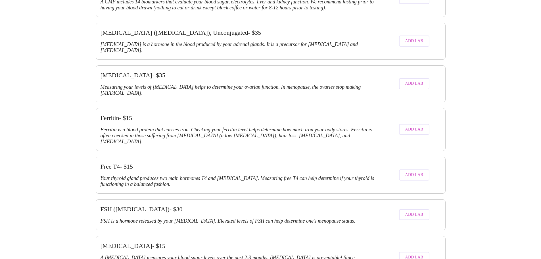
scroll to position [775, 0]
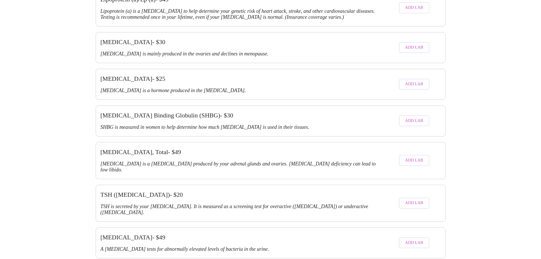
scroll to position [1343, 0]
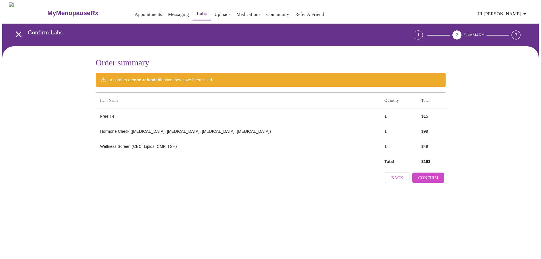
scroll to position [0, 0]
click at [439, 174] on span "Confirm" at bounding box center [430, 177] width 20 height 7
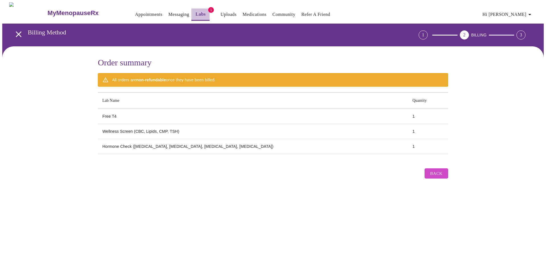
click at [195, 10] on link "Labs" at bounding box center [200, 14] width 10 height 8
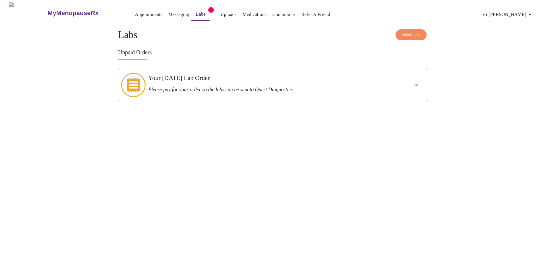
click at [418, 82] on icon "show more" at bounding box center [416, 85] width 7 height 7
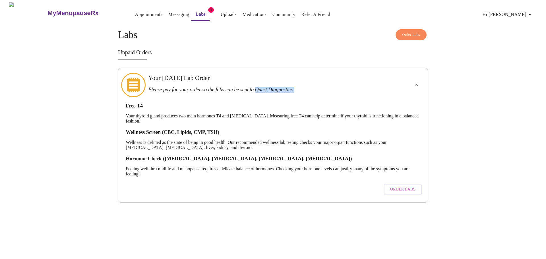
drag, startPoint x: 267, startPoint y: 87, endPoint x: 307, endPoint y: 84, distance: 40.4
click at [308, 87] on h3 "Please pay for your order so the labs can be sent to Quest Diagnostics." at bounding box center [257, 90] width 219 height 6
copy h3 "Quest Diagnostics."
click at [195, 12] on link "Labs" at bounding box center [200, 14] width 10 height 8
click at [405, 186] on span "Order Labs" at bounding box center [402, 189] width 25 height 7
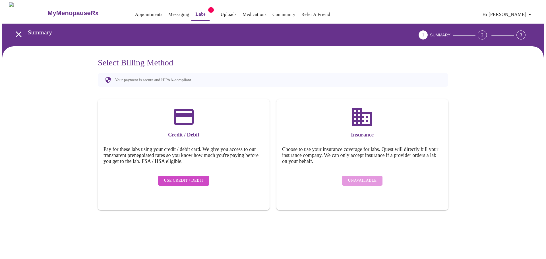
click at [197, 177] on span "Use Credit / Debit" at bounding box center [184, 180] width 40 height 7
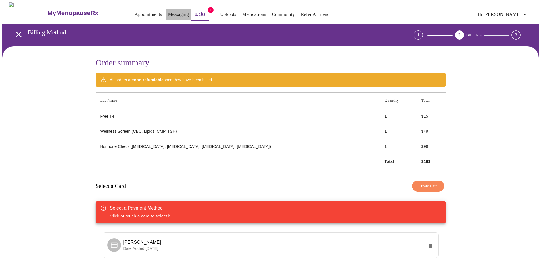
click at [168, 12] on link "Messaging" at bounding box center [178, 15] width 21 height 8
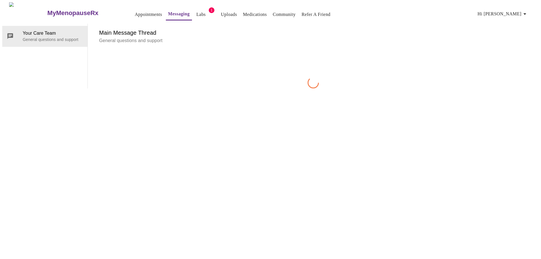
scroll to position [21, 0]
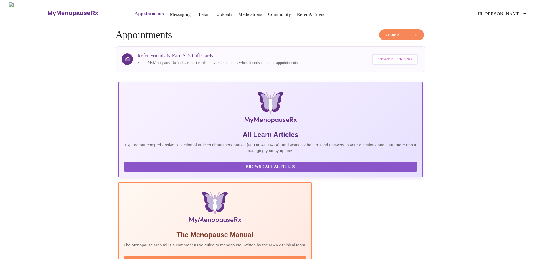
scroll to position [52, 0]
